Goal: Navigation & Orientation: Find specific page/section

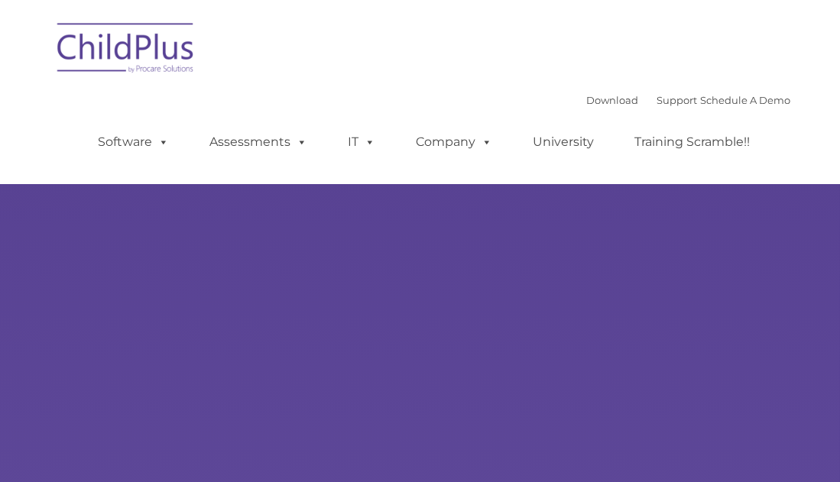
type input ""
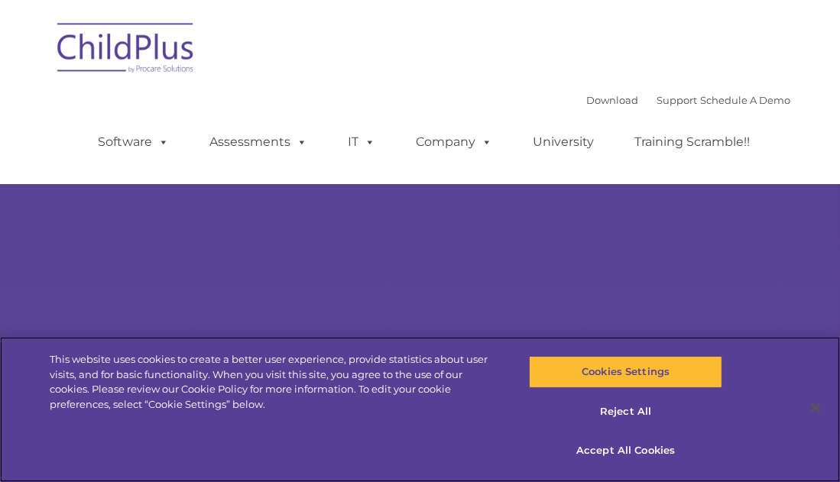
select select "MEDIUM"
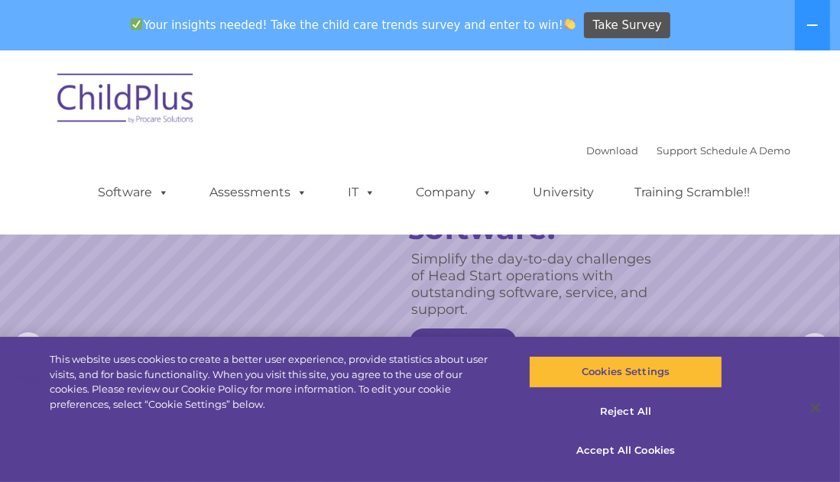
click at [801, 185] on nav "Download Support | Schedule A Demo  MENU MENU Software ChildPlus: The original…" at bounding box center [420, 142] width 840 height 184
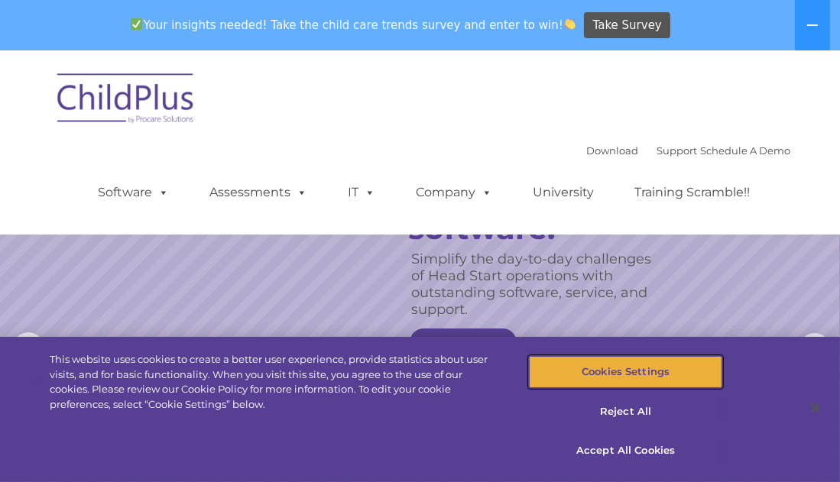
click at [687, 371] on button "Cookies Settings" at bounding box center [625, 372] width 193 height 32
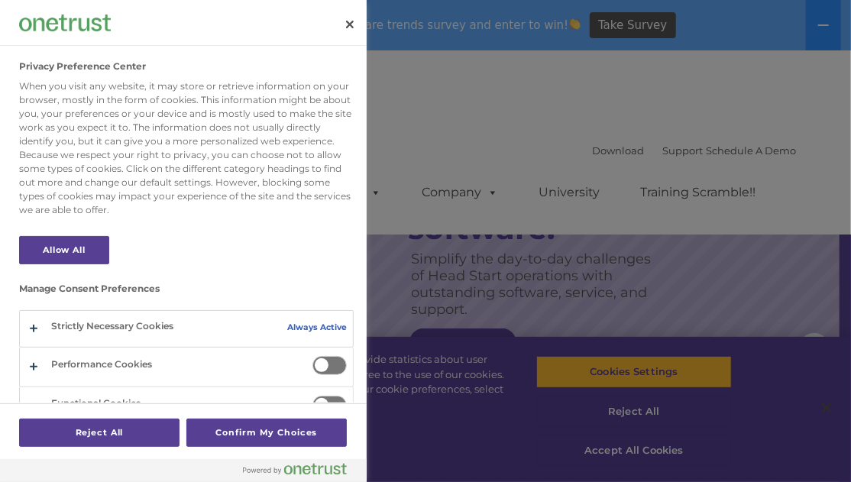
click at [678, 371] on div at bounding box center [425, 241] width 851 height 482
click at [375, 17] on div at bounding box center [425, 241] width 851 height 482
click at [351, 18] on button "Close" at bounding box center [350, 25] width 34 height 34
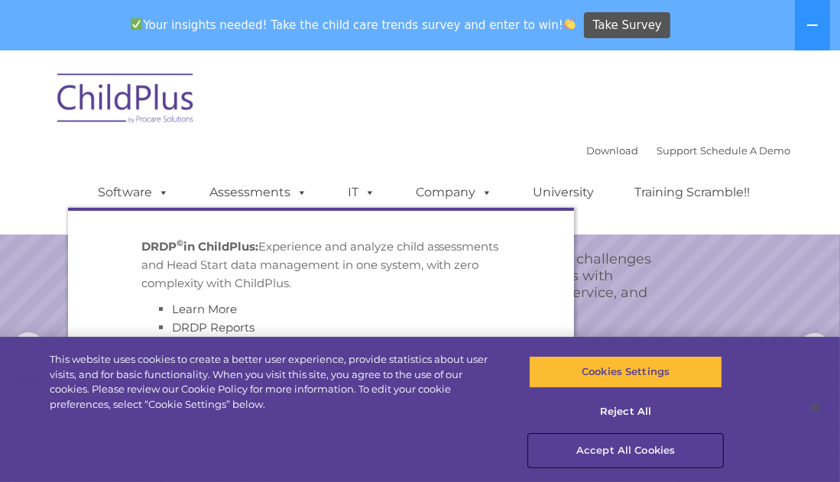
click at [658, 451] on button "Accept All Cookies" at bounding box center [625, 451] width 193 height 32
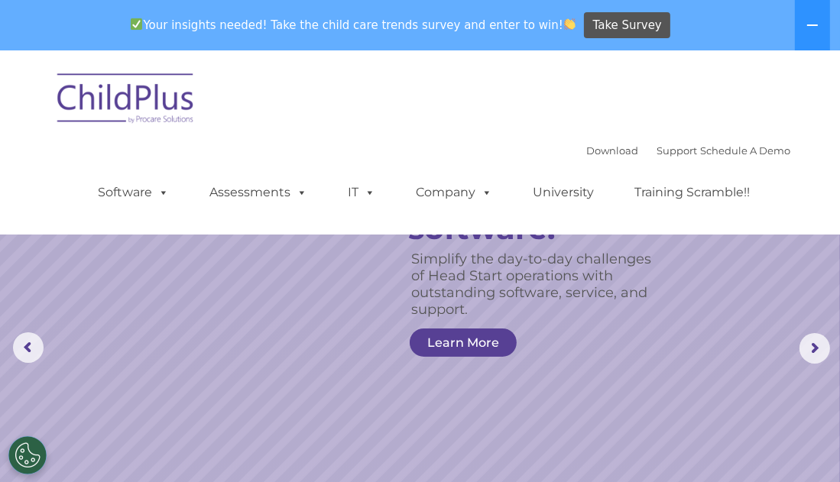
click at [817, 29] on icon at bounding box center [812, 25] width 12 height 12
